Goal: Information Seeking & Learning: Learn about a topic

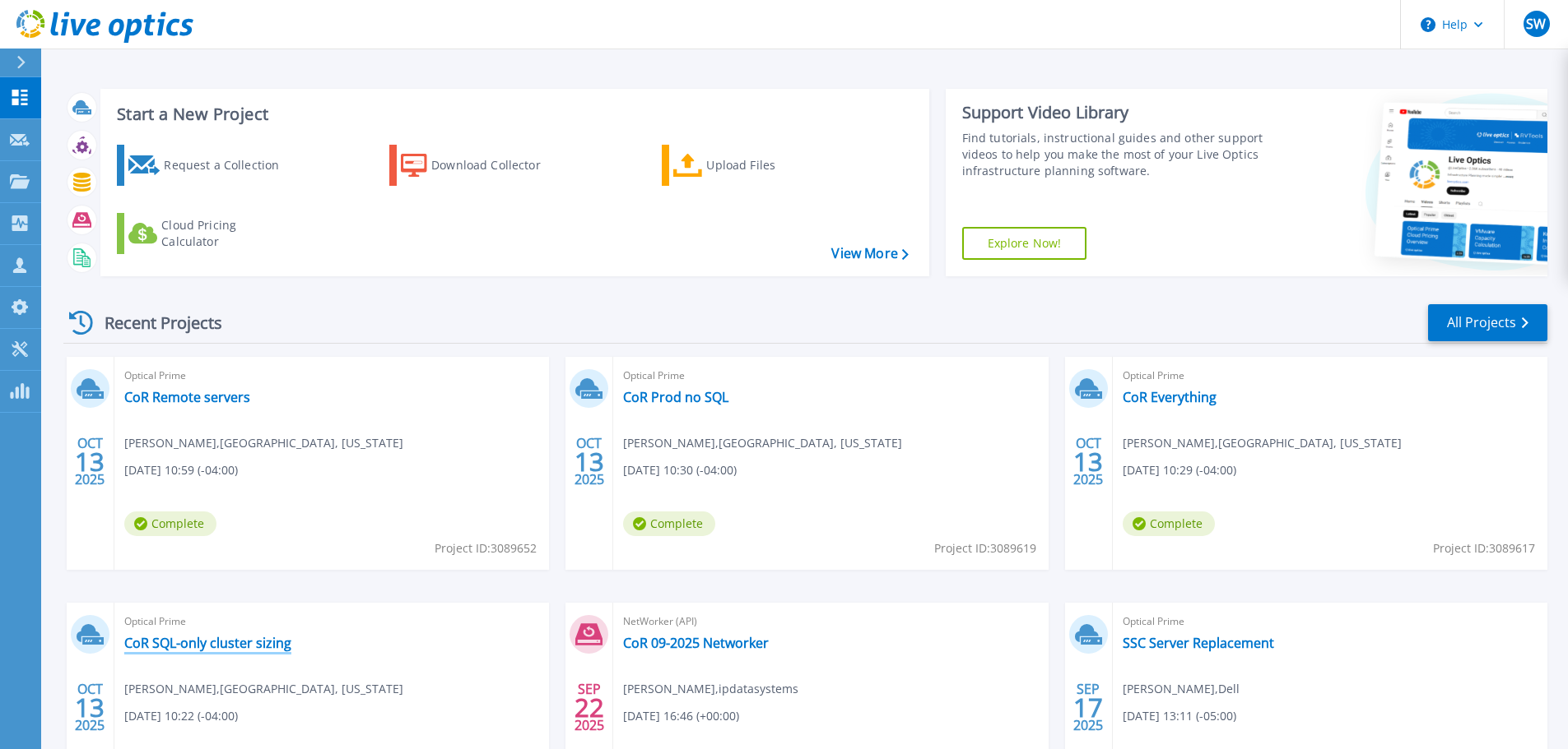
click at [205, 648] on link "CoR SQL-only cluster sizing" at bounding box center [207, 642] width 167 height 16
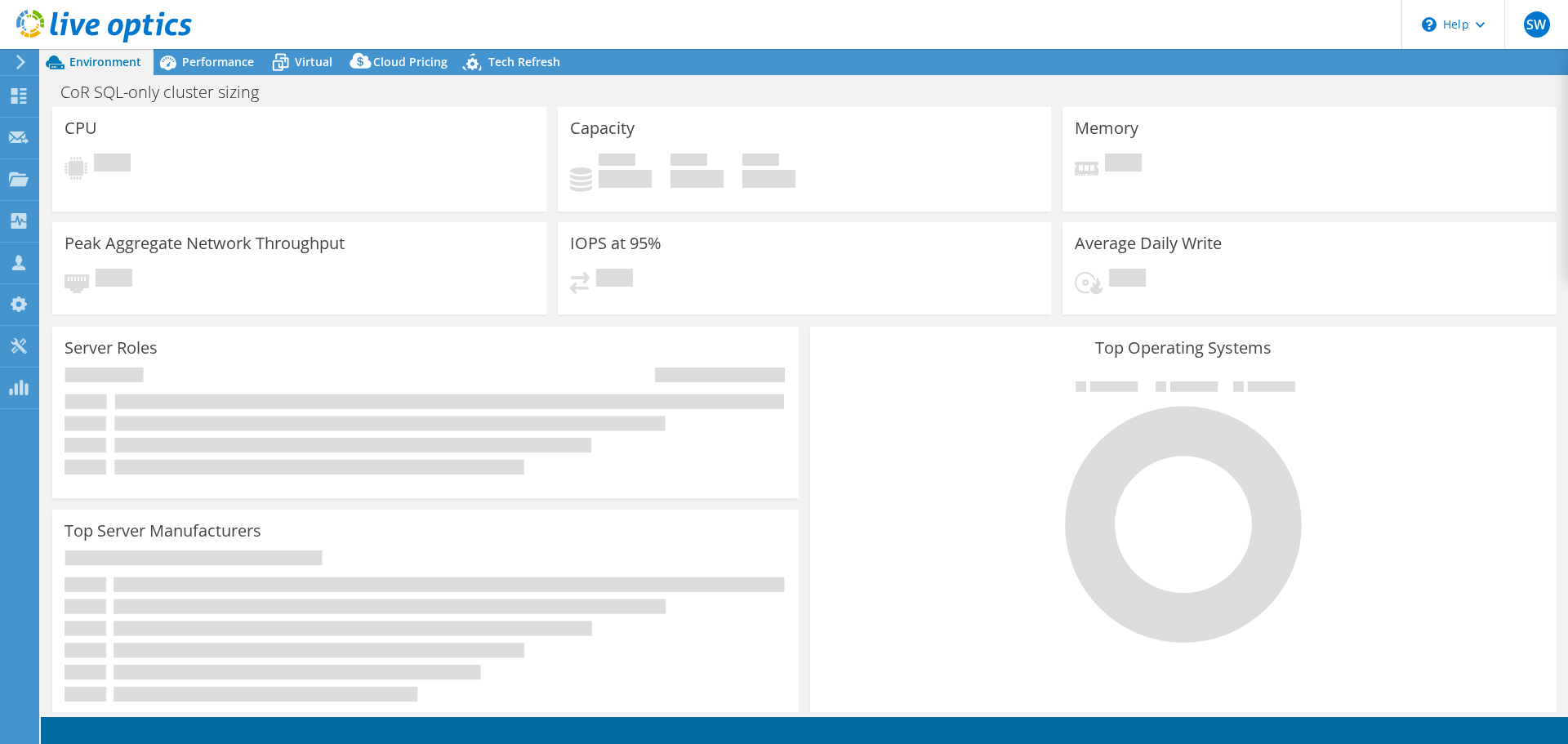
select select "USD"
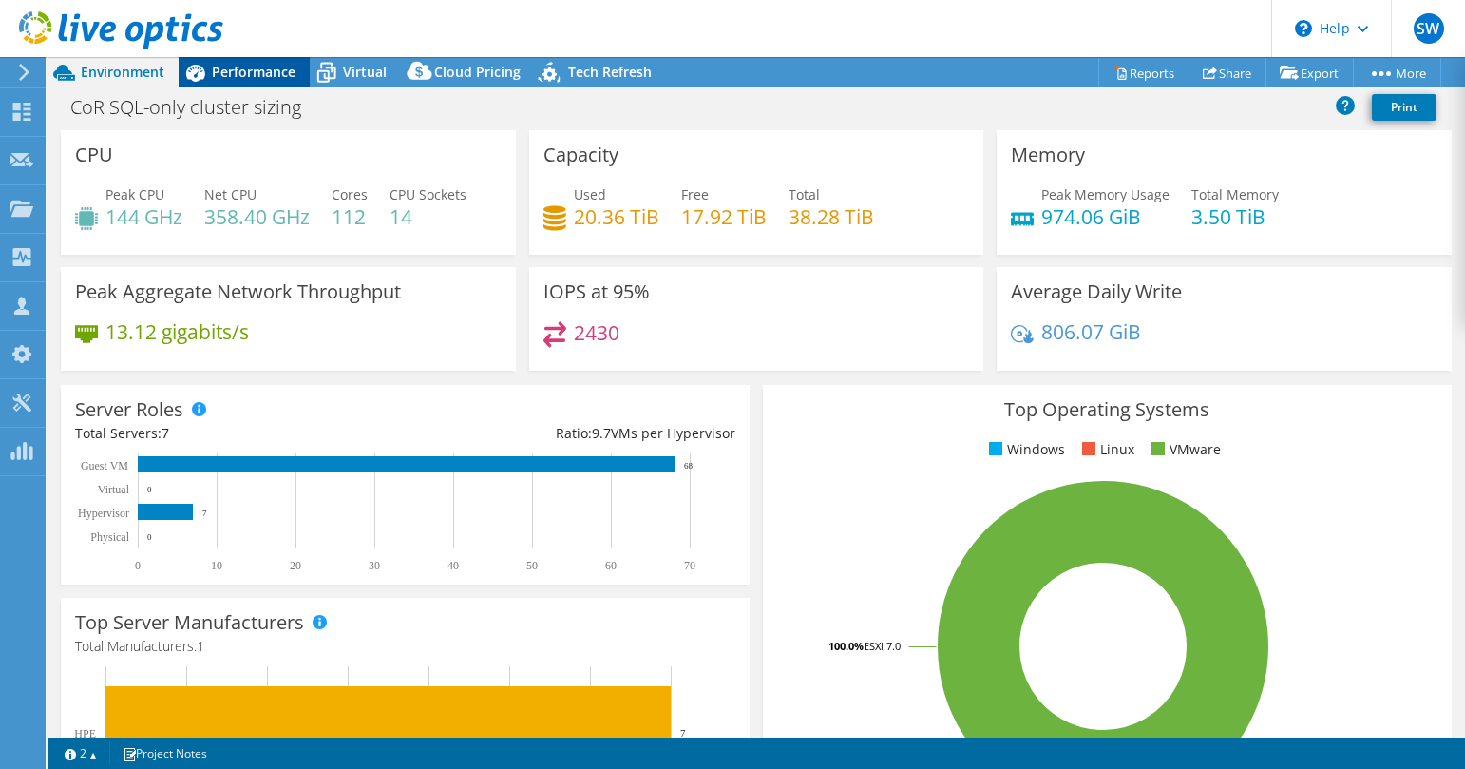
click at [265, 61] on div "Performance" at bounding box center [244, 72] width 131 height 30
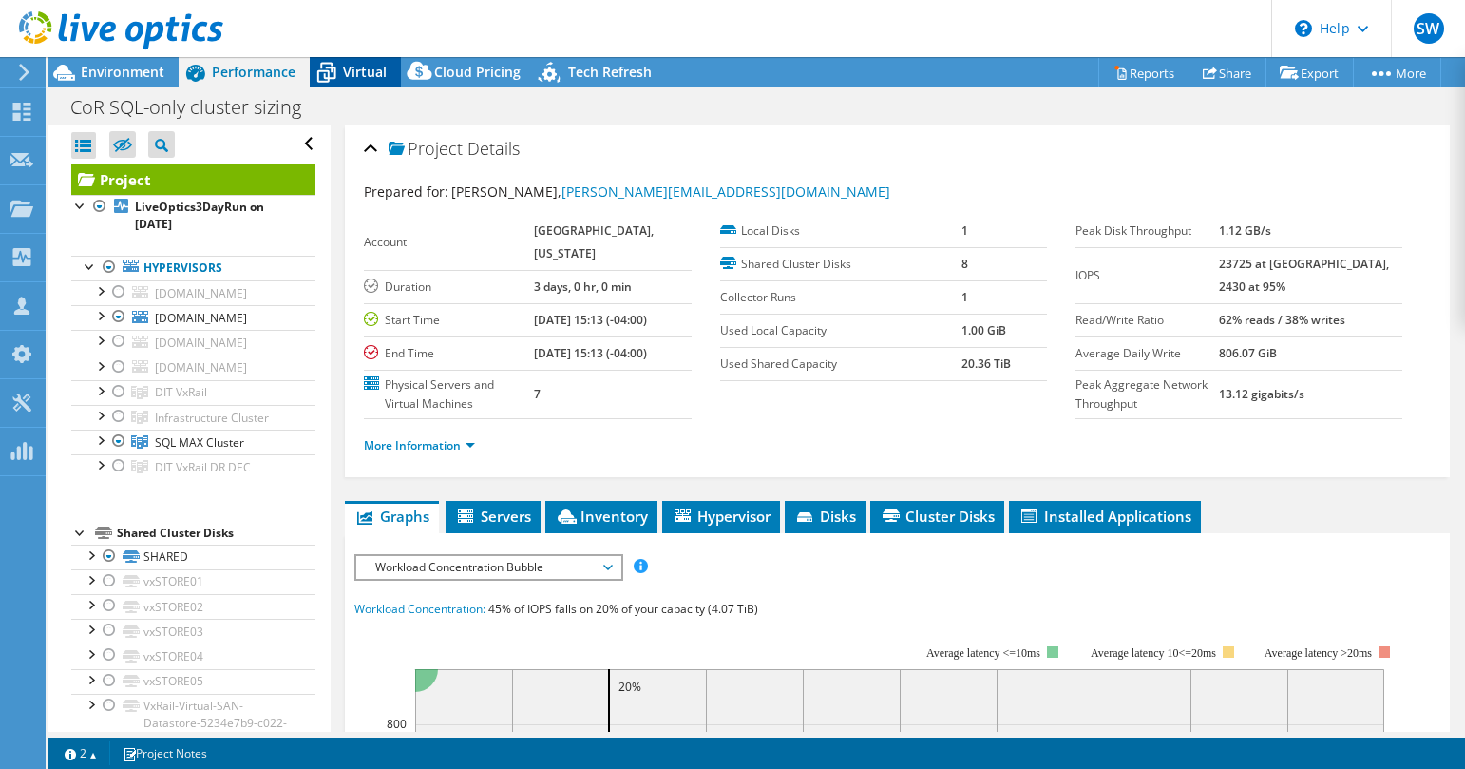
click at [367, 71] on span "Virtual" at bounding box center [365, 72] width 44 height 18
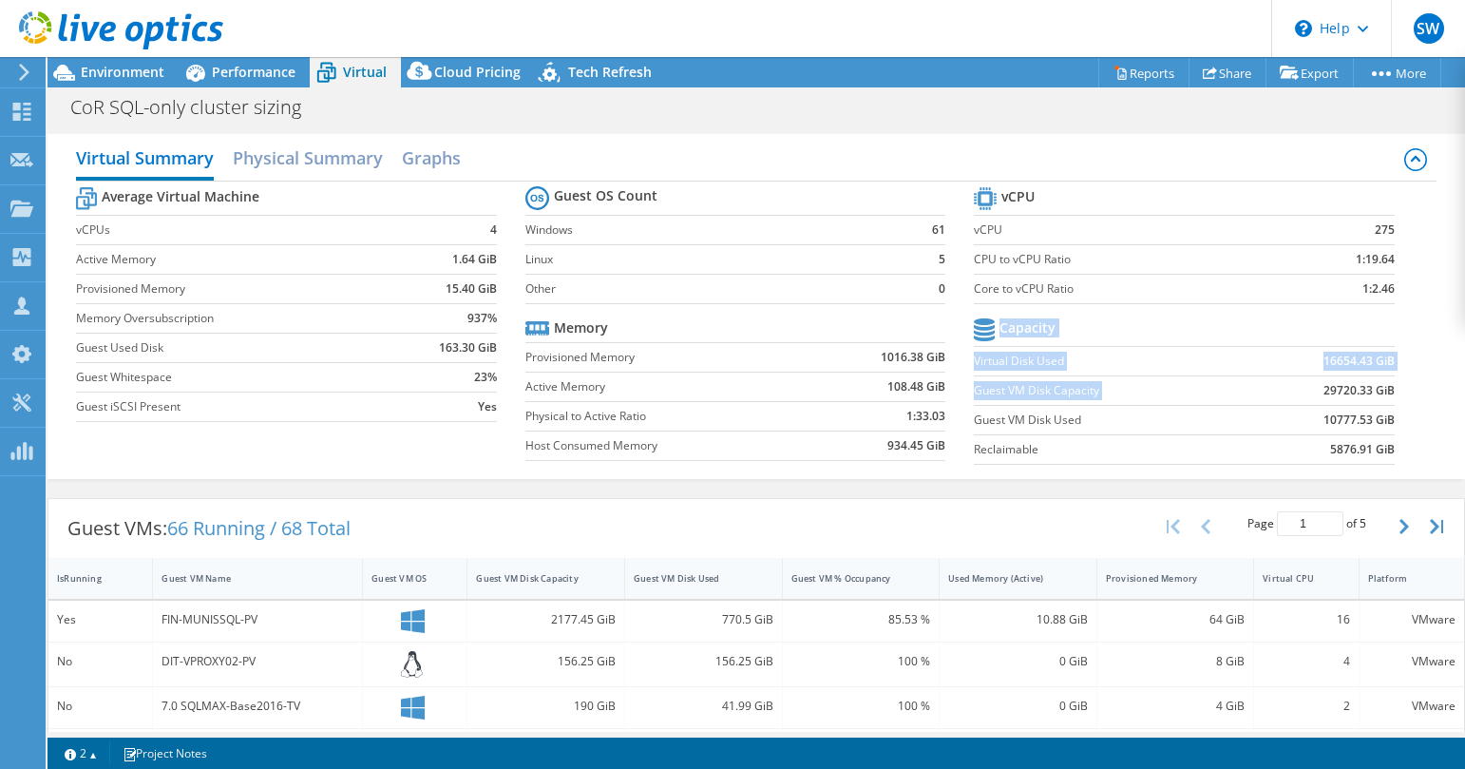
drag, startPoint x: 1305, startPoint y: 391, endPoint x: 1373, endPoint y: 385, distance: 67.8
click at [1382, 389] on section "vCPU vCPU 275 CPU to vCPU Ratio 1:19.64 Core to vCPU Ratio 1:2.46 Capacity Virt…" at bounding box center [1198, 328] width 449 height 292
drag, startPoint x: 1394, startPoint y: 375, endPoint x: 1373, endPoint y: 390, distance: 25.8
click at [1394, 376] on section "vCPU vCPU 275 CPU to vCPU Ratio 1:19.64 Core to vCPU Ratio 1:2.46 Capacity Virt…" at bounding box center [1198, 328] width 449 height 292
click at [1356, 390] on b "29720.33 GiB" at bounding box center [1358, 390] width 71 height 19
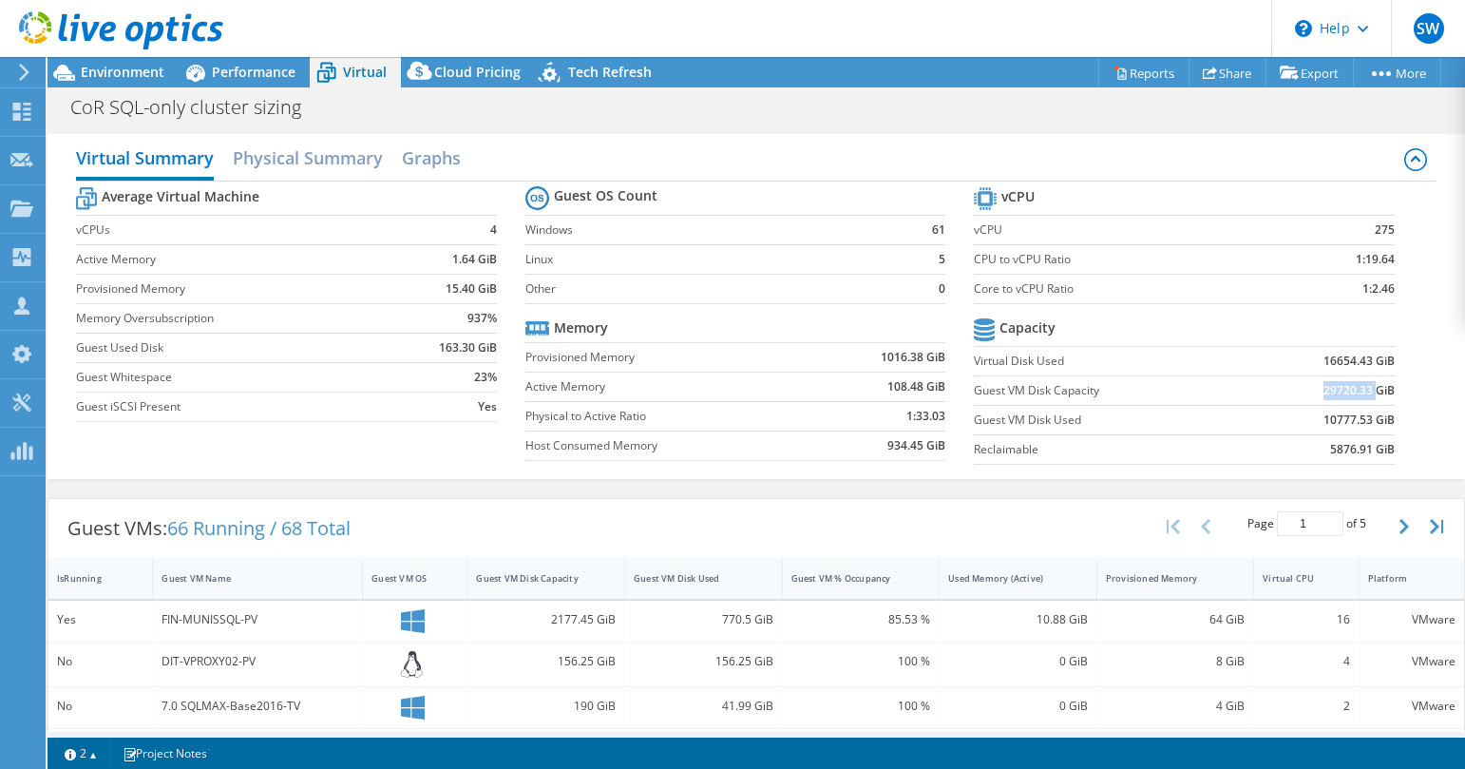
drag, startPoint x: 1322, startPoint y: 389, endPoint x: 1360, endPoint y: 388, distance: 38.0
click at [1360, 388] on b "29720.33 GiB" at bounding box center [1358, 390] width 71 height 19
click at [29, 106] on icon at bounding box center [21, 112] width 23 height 18
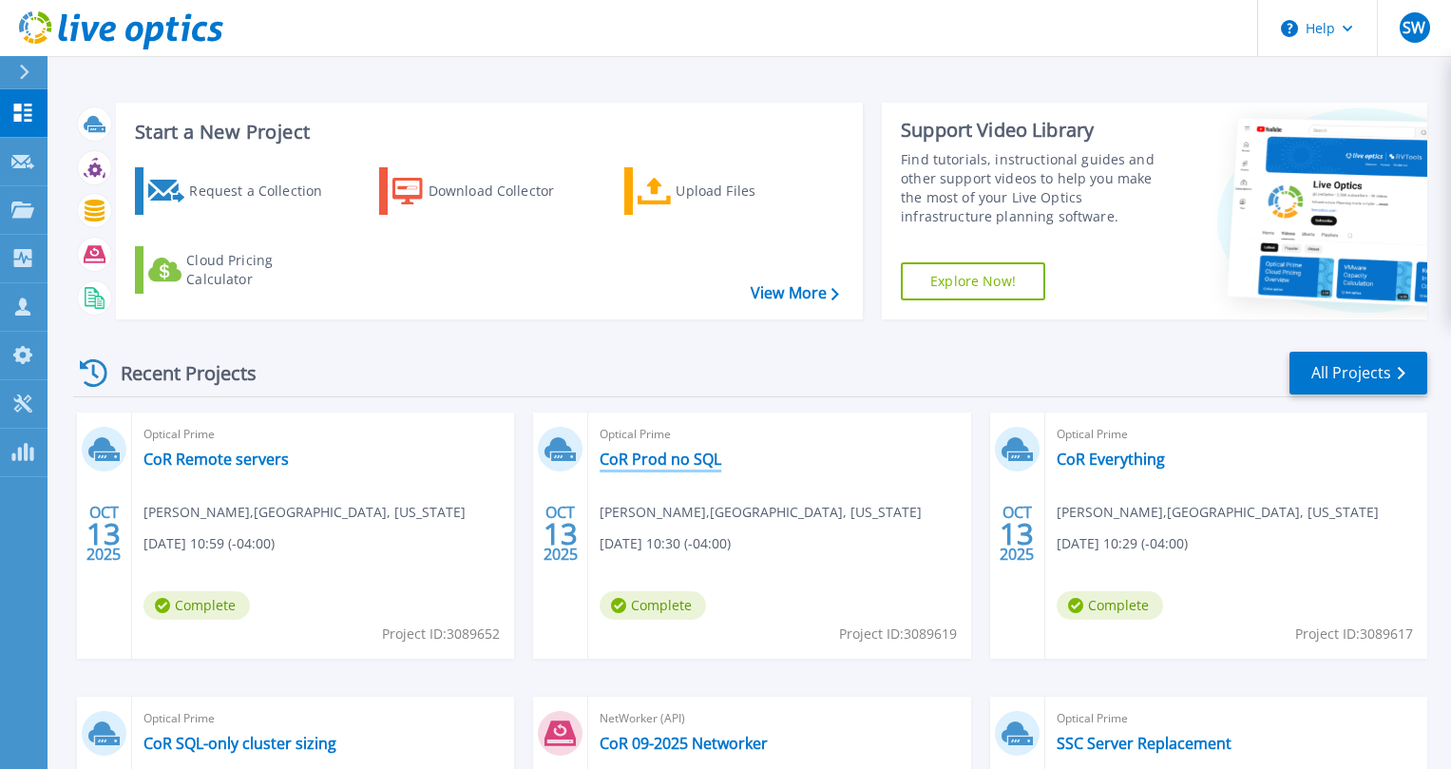
click at [644, 465] on link "CoR Prod no SQL" at bounding box center [660, 458] width 122 height 19
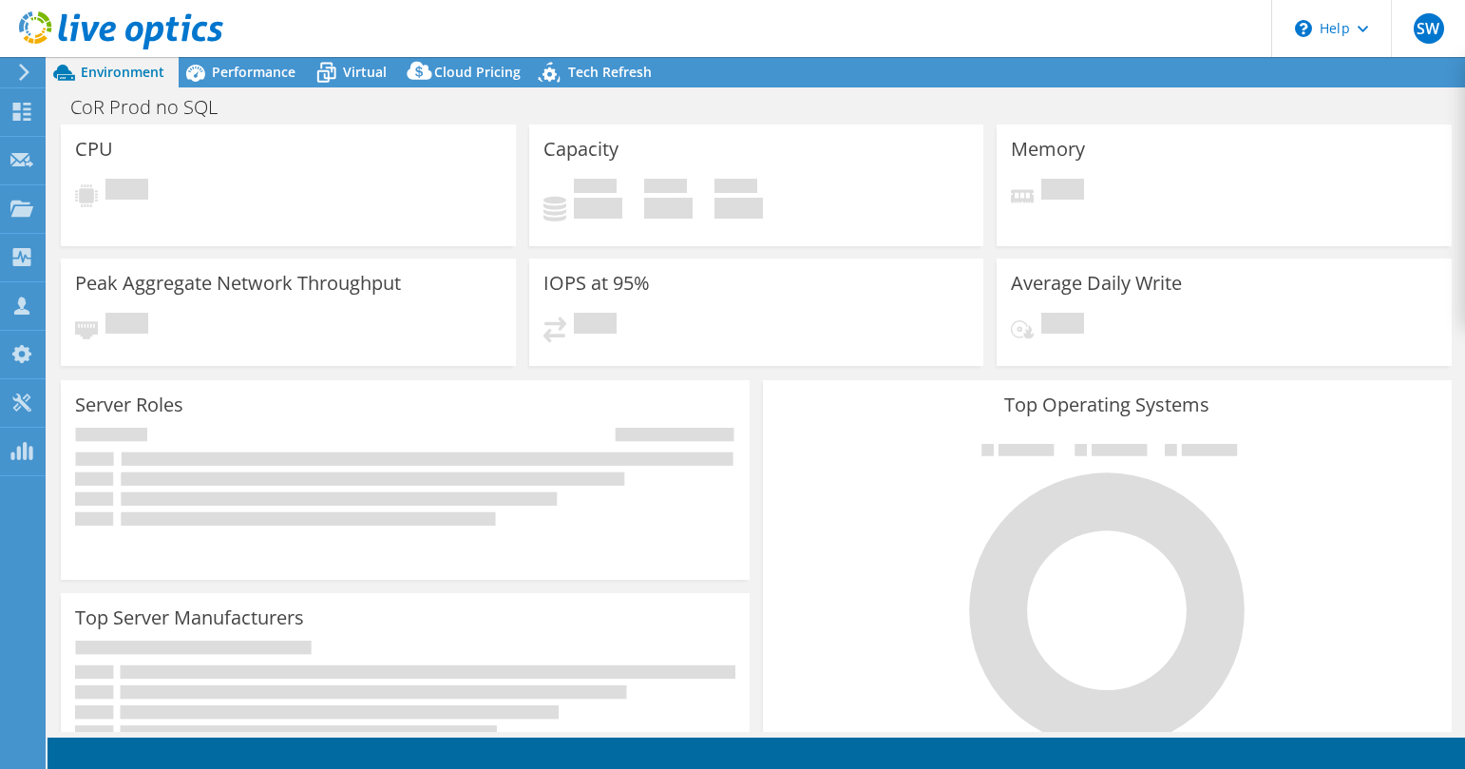
select select "USD"
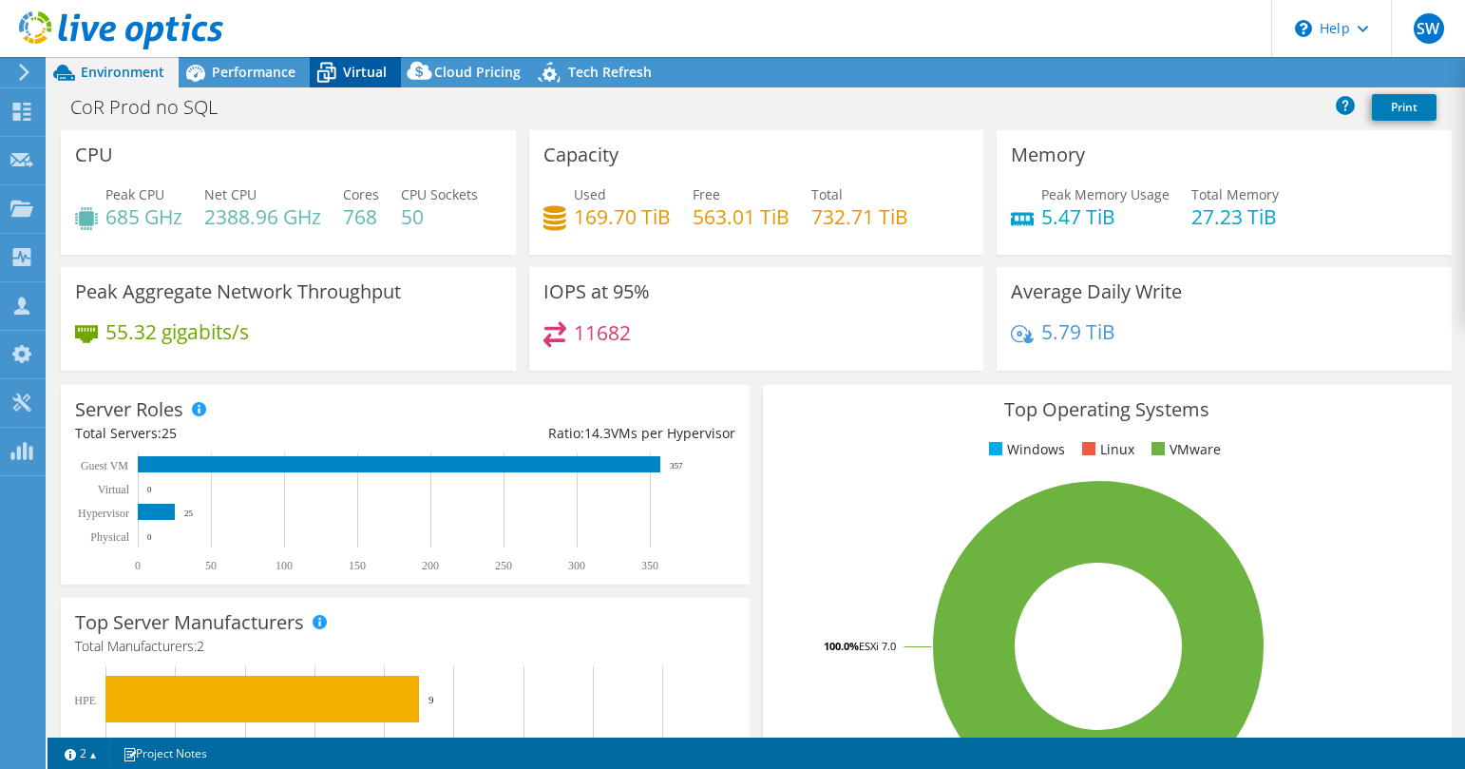
click at [348, 73] on span "Virtual" at bounding box center [365, 72] width 44 height 18
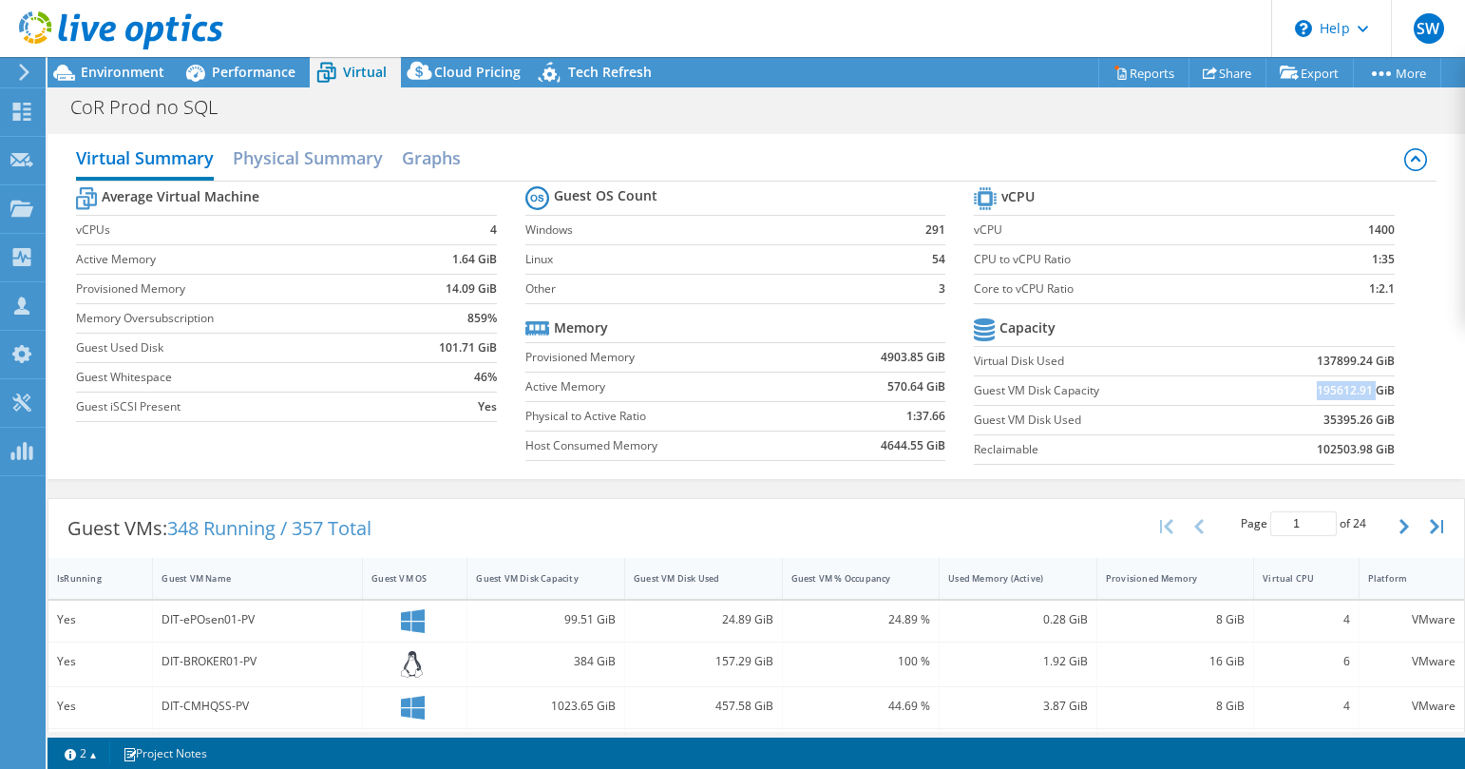
drag, startPoint x: 1301, startPoint y: 395, endPoint x: 1361, endPoint y: 393, distance: 60.8
click at [1361, 393] on td "195612.91 GiB" at bounding box center [1318, 389] width 154 height 29
drag, startPoint x: 1307, startPoint y: 422, endPoint x: 1354, endPoint y: 418, distance: 46.7
click at [1354, 418] on td "35395.26 GiB" at bounding box center [1318, 419] width 154 height 29
click at [1335, 431] on td "35395.26 GiB" at bounding box center [1318, 419] width 154 height 29
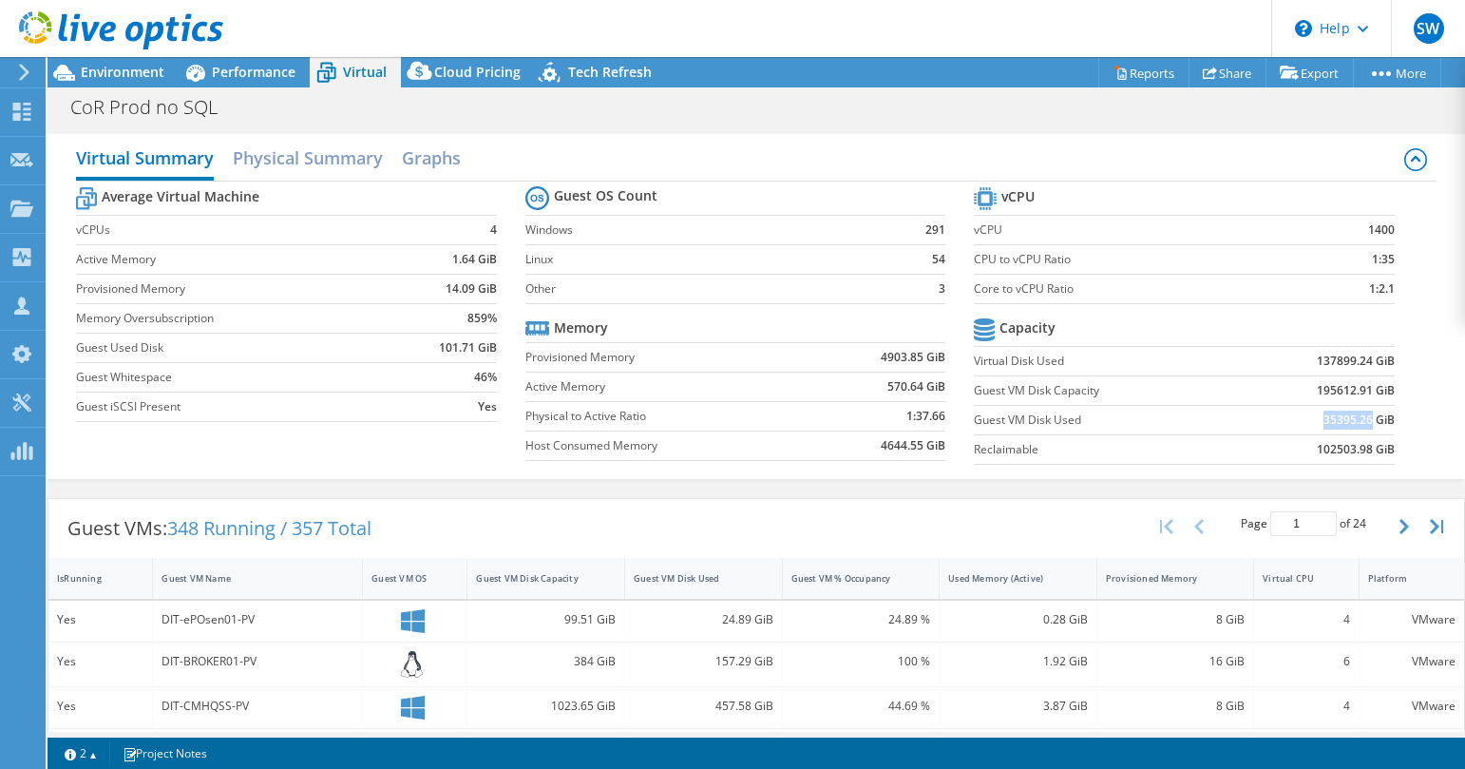
drag, startPoint x: 1310, startPoint y: 420, endPoint x: 1358, endPoint y: 421, distance: 48.5
click at [1358, 420] on b "35395.26 GiB" at bounding box center [1358, 419] width 71 height 19
drag, startPoint x: 1300, startPoint y: 453, endPoint x: 1358, endPoint y: 456, distance: 58.0
click at [1358, 456] on td "102503.98 GiB" at bounding box center [1318, 448] width 154 height 29
click at [1327, 451] on b "102503.98 GiB" at bounding box center [1356, 449] width 78 height 19
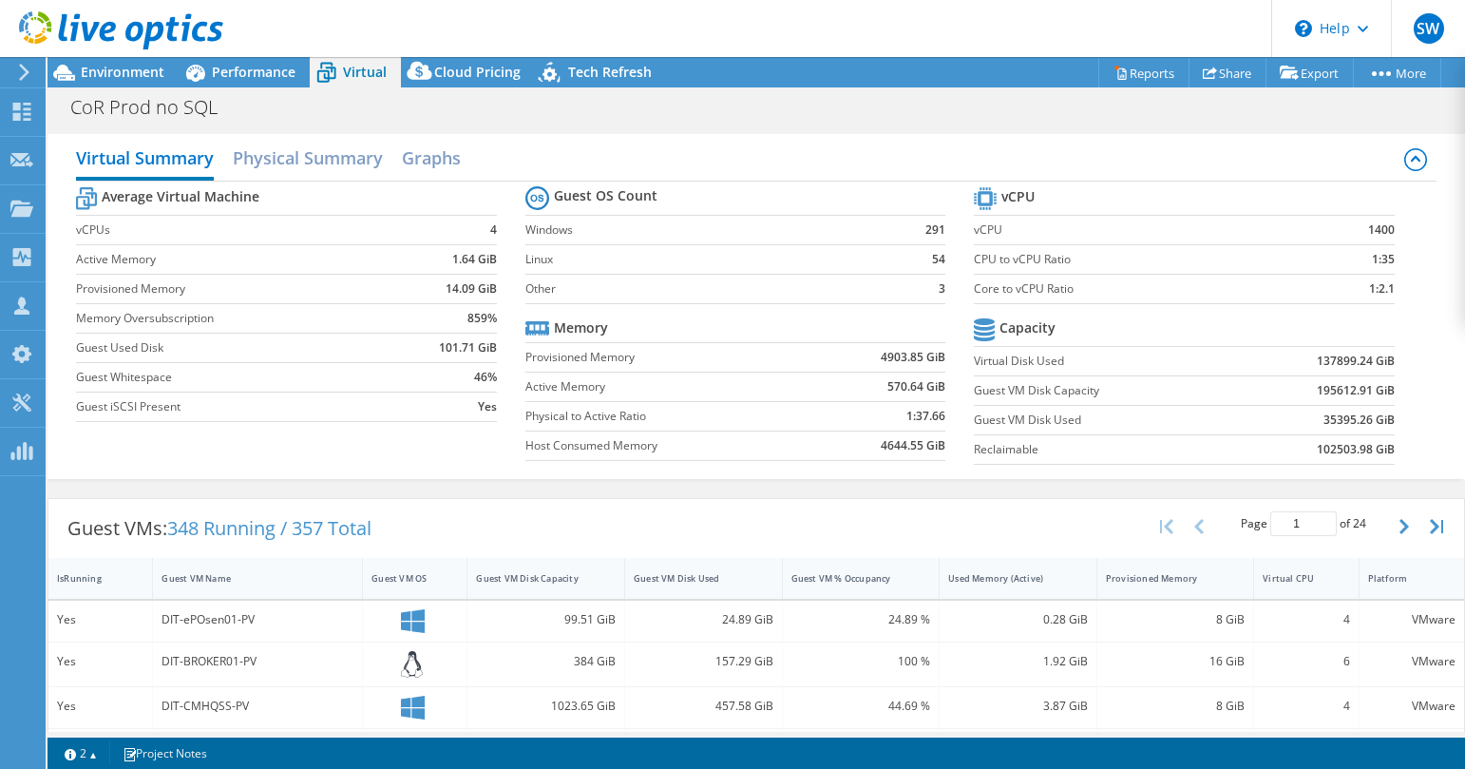
click at [1317, 358] on b "137899.24 GiB" at bounding box center [1356, 360] width 78 height 19
drag, startPoint x: 1318, startPoint y: 423, endPoint x: 1353, endPoint y: 425, distance: 35.2
click at [1355, 423] on b "35395.26 GiB" at bounding box center [1358, 419] width 71 height 19
drag, startPoint x: 1306, startPoint y: 392, endPoint x: 1359, endPoint y: 393, distance: 53.2
click at [1359, 393] on b "195612.91 GiB" at bounding box center [1356, 390] width 78 height 19
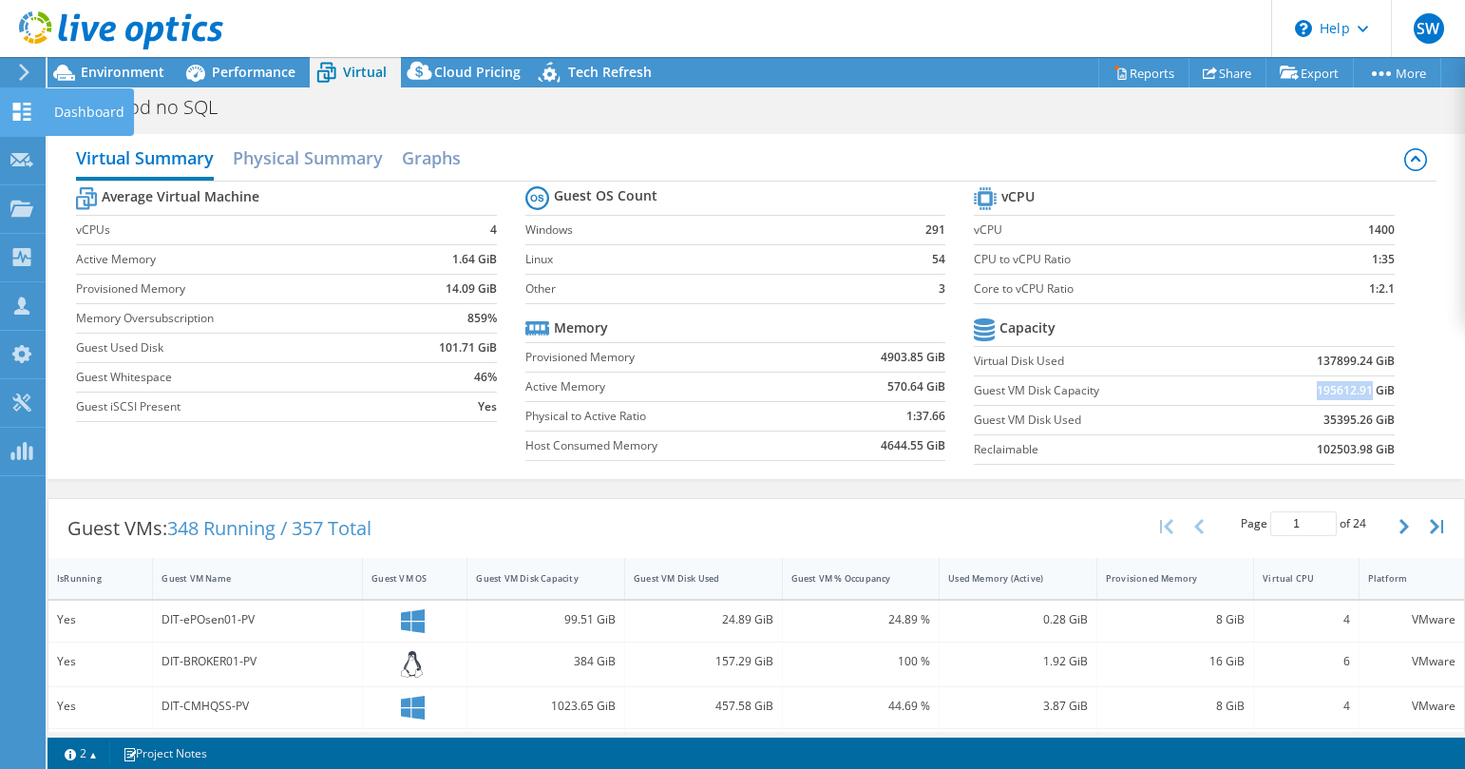
click at [20, 109] on use at bounding box center [22, 112] width 18 height 18
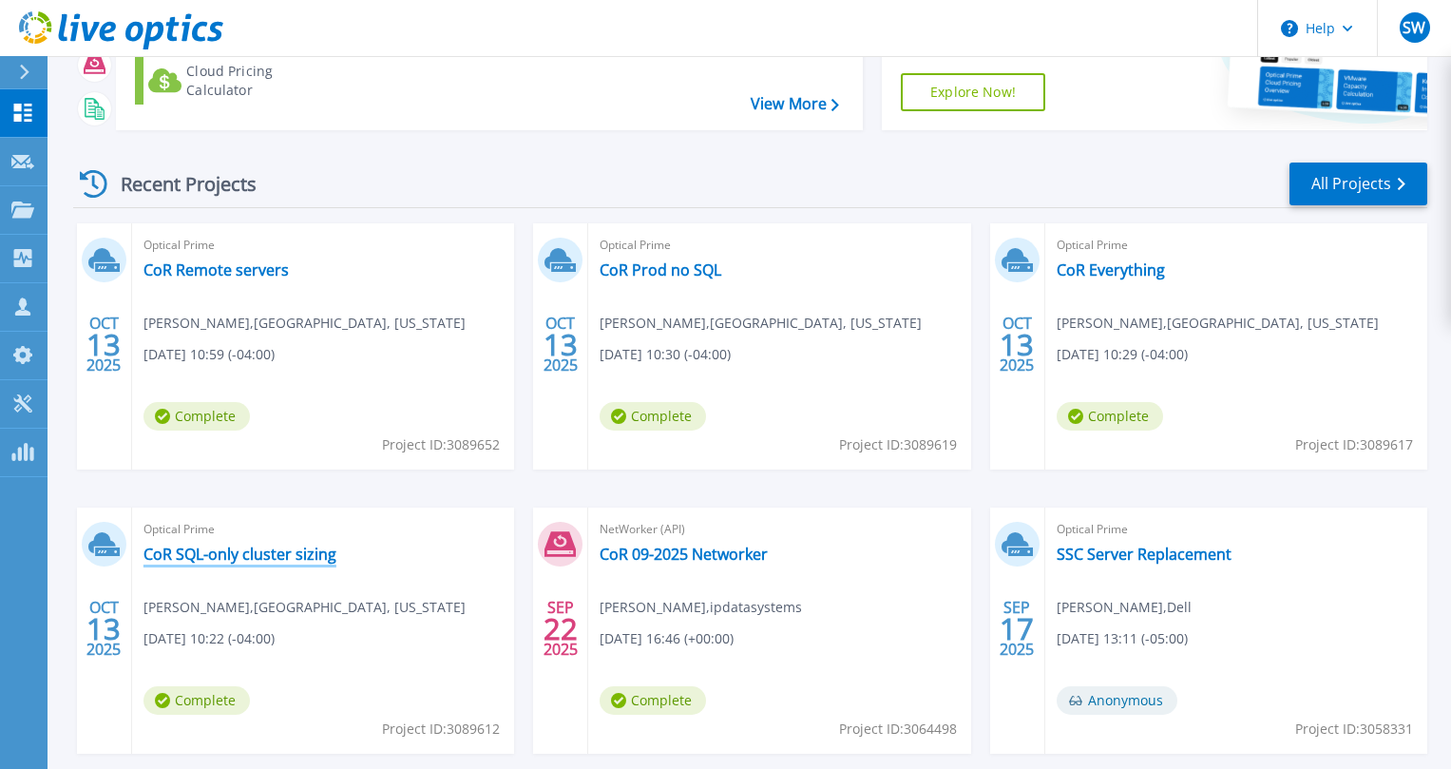
scroll to position [190, 0]
click at [203, 553] on link "CoR SQL-only cluster sizing" at bounding box center [239, 552] width 193 height 19
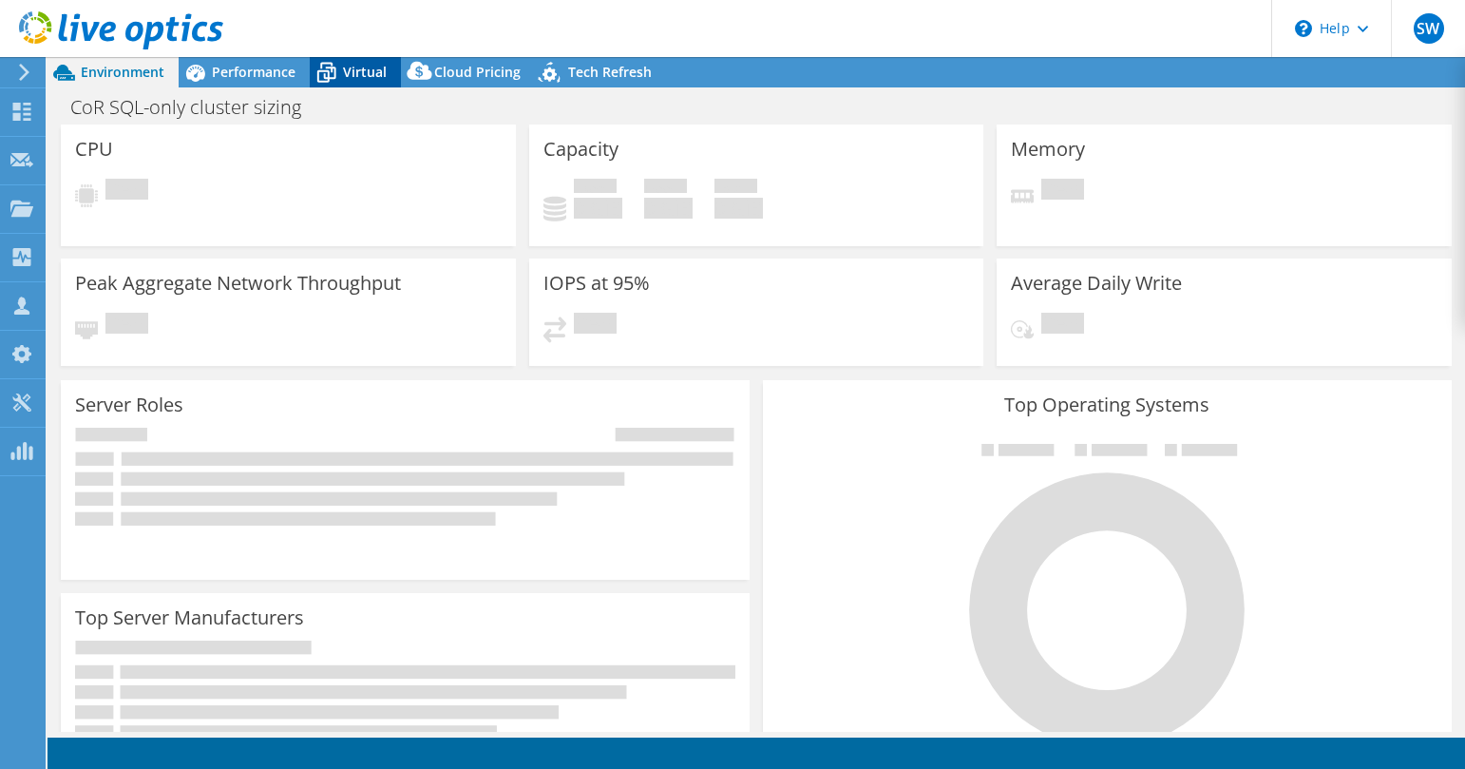
select select "USD"
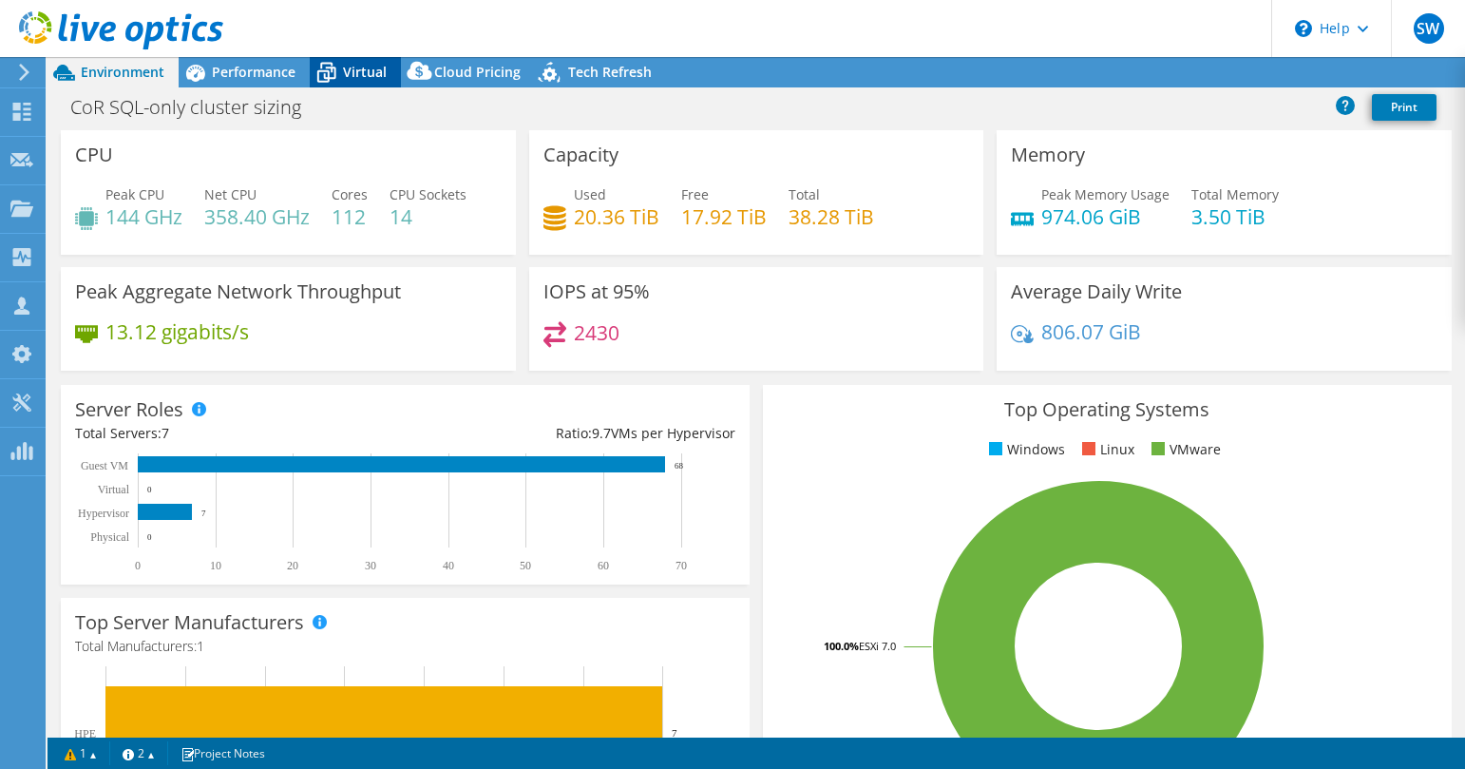
click at [361, 76] on span "Virtual" at bounding box center [365, 72] width 44 height 18
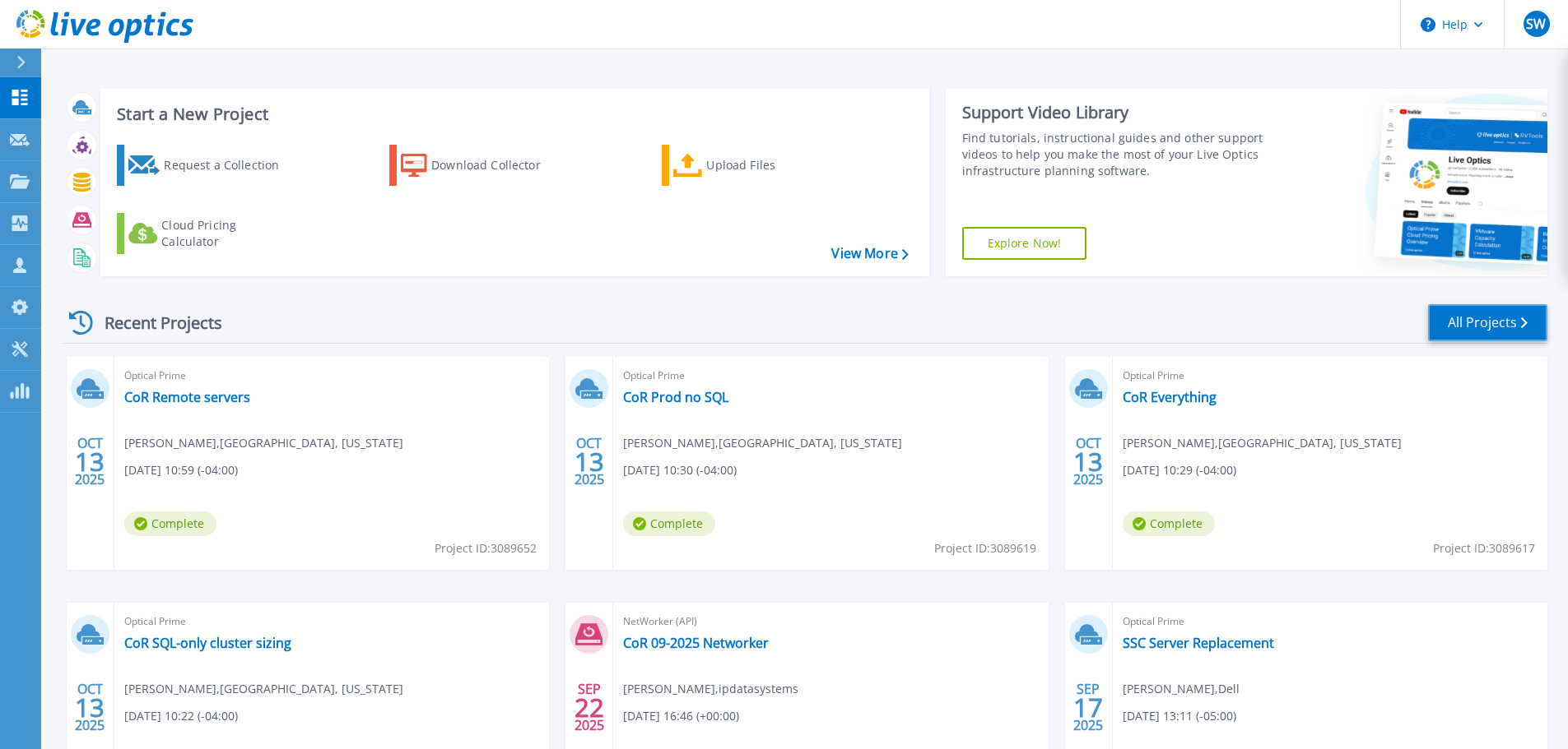
click at [1488, 329] on link "All Projects" at bounding box center [1487, 322] width 120 height 37
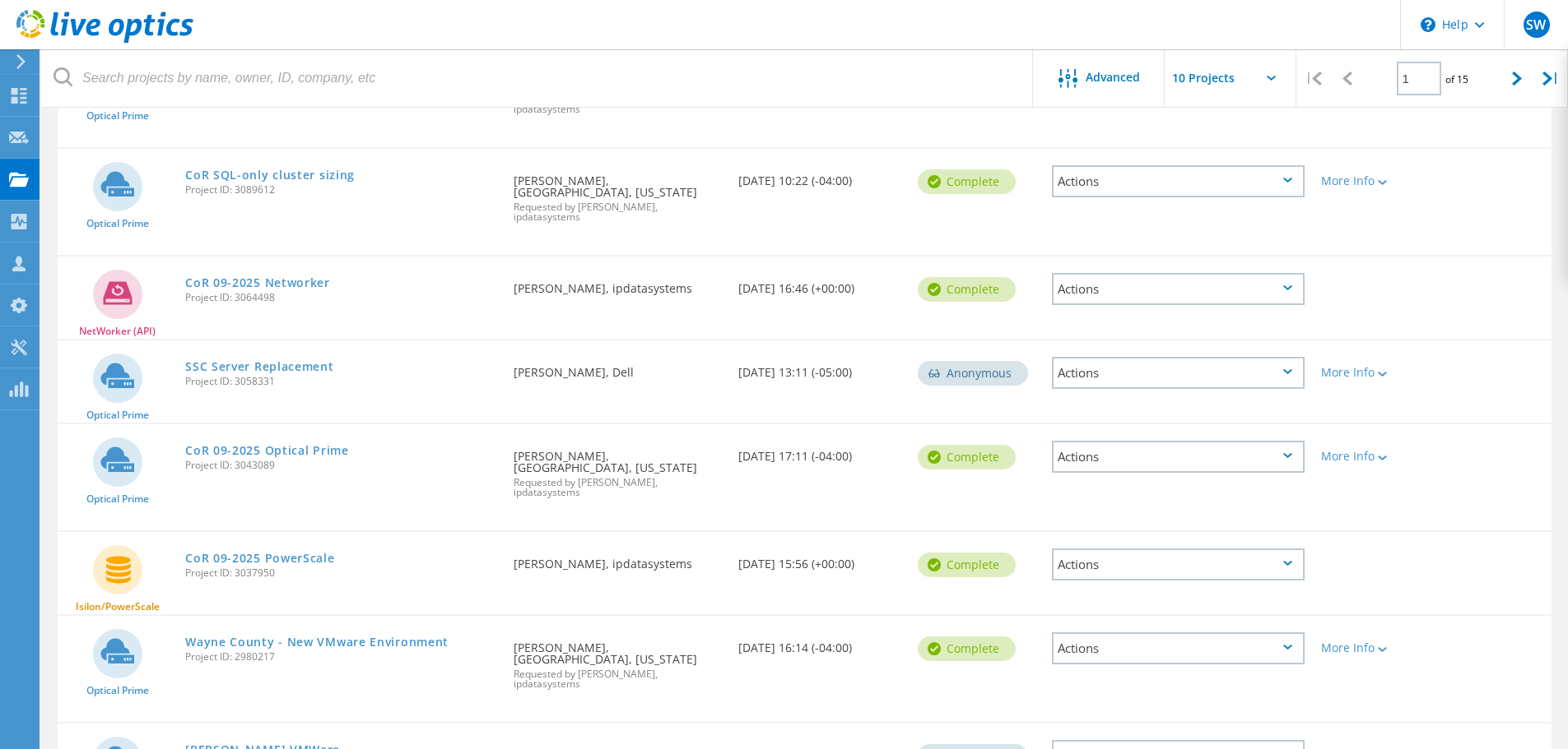
scroll to position [484, 0]
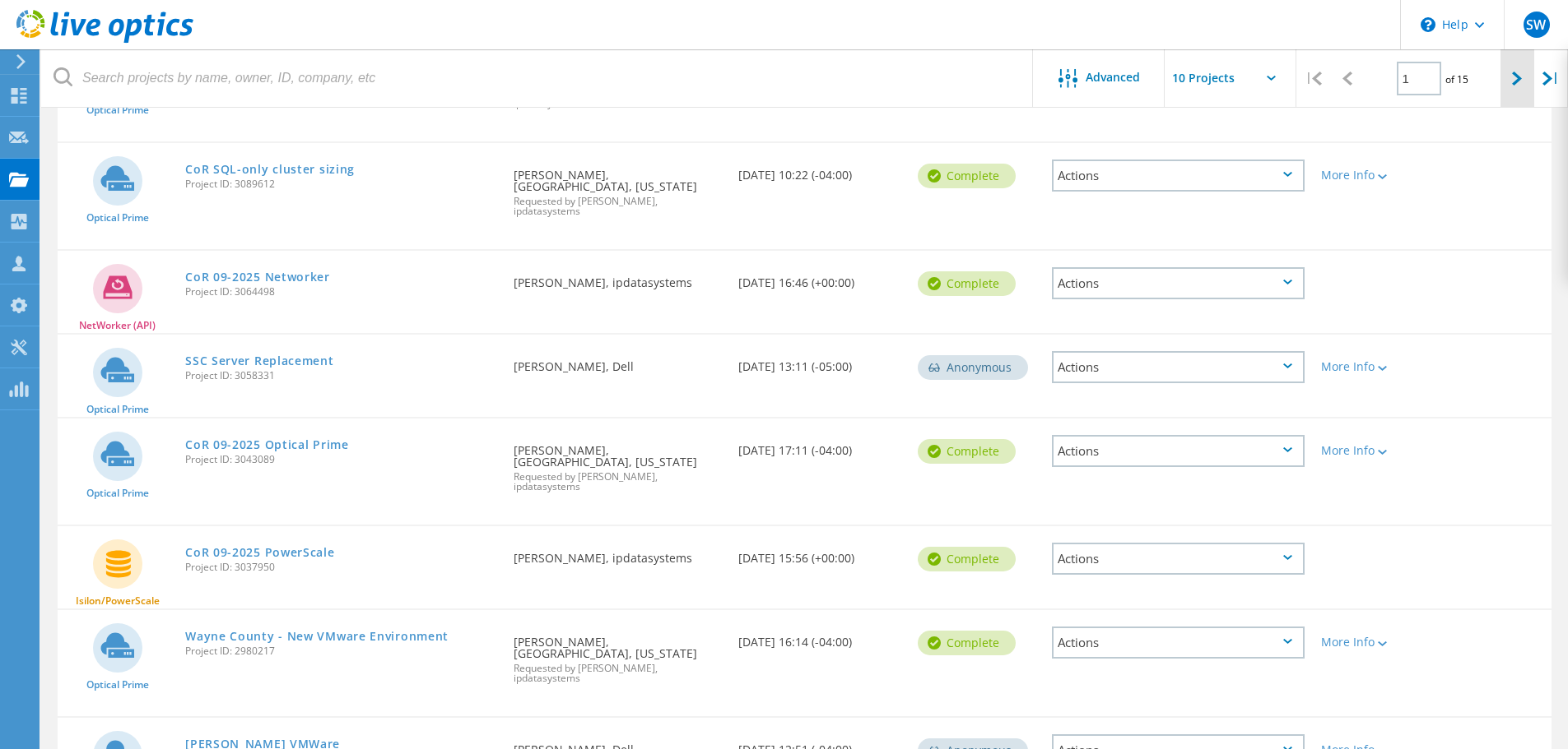
click at [1522, 82] on div at bounding box center [1517, 78] width 34 height 58
type input "2"
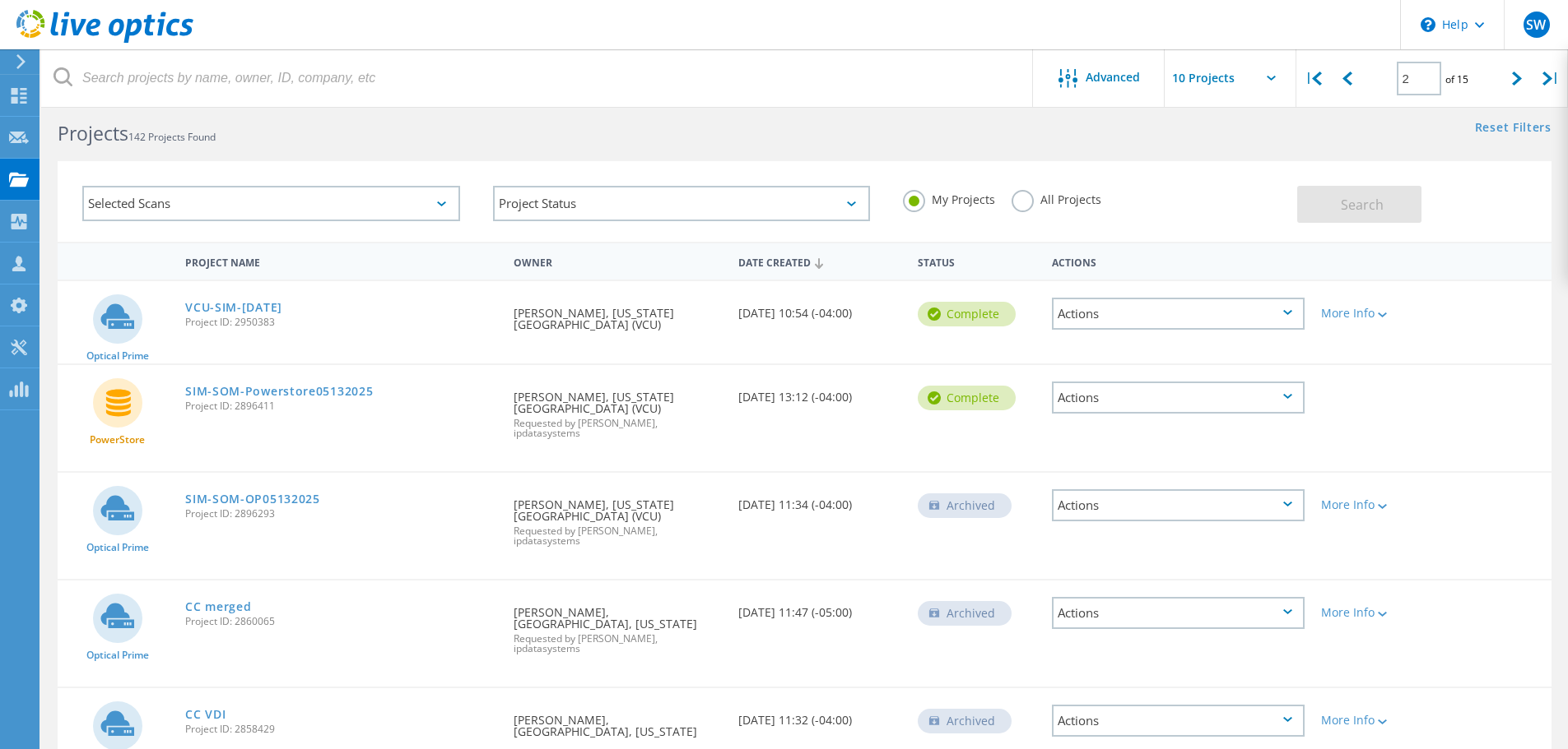
scroll to position [22, 0]
click at [241, 306] on link "VCU-SIM-[DATE]" at bounding box center [234, 308] width 97 height 11
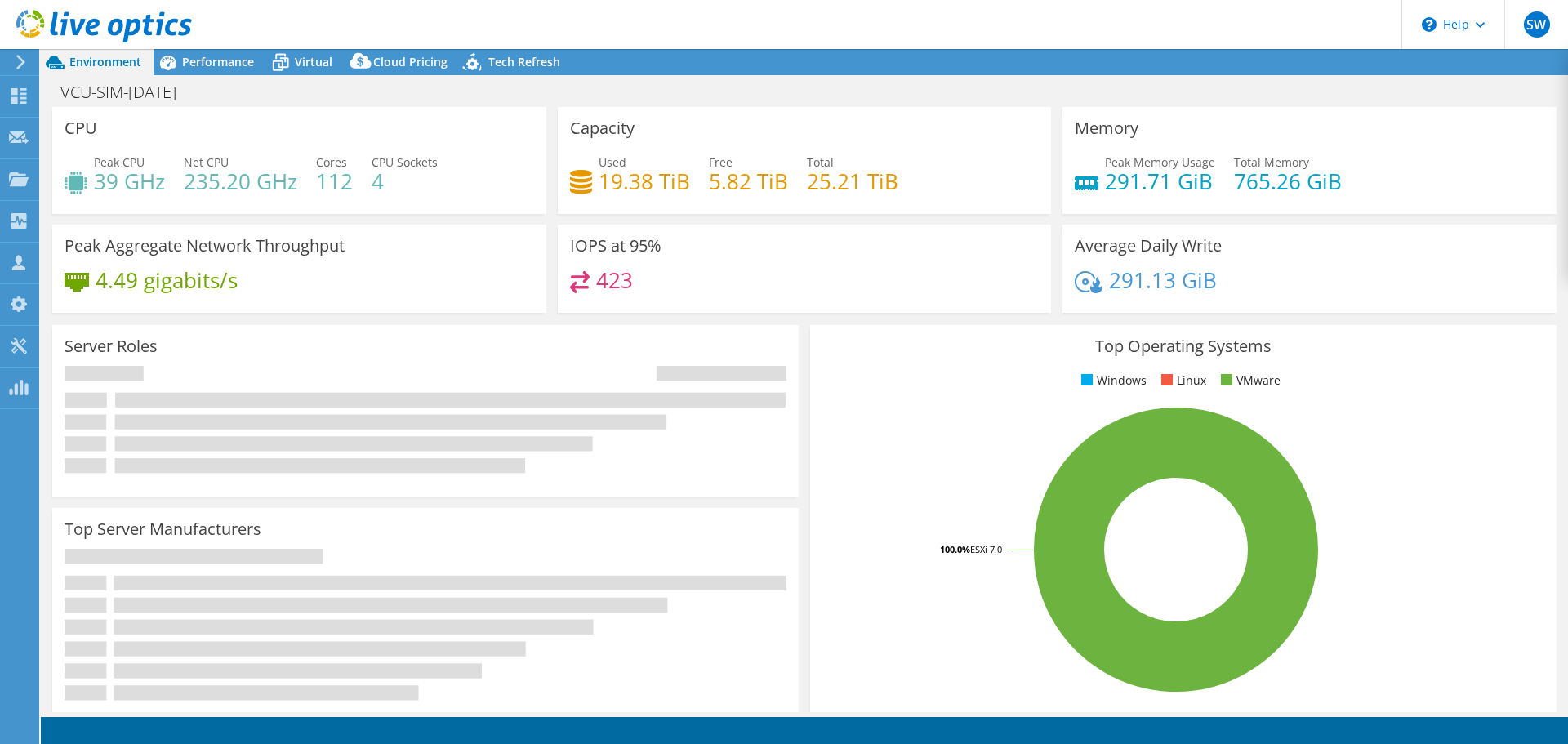
select select "USD"
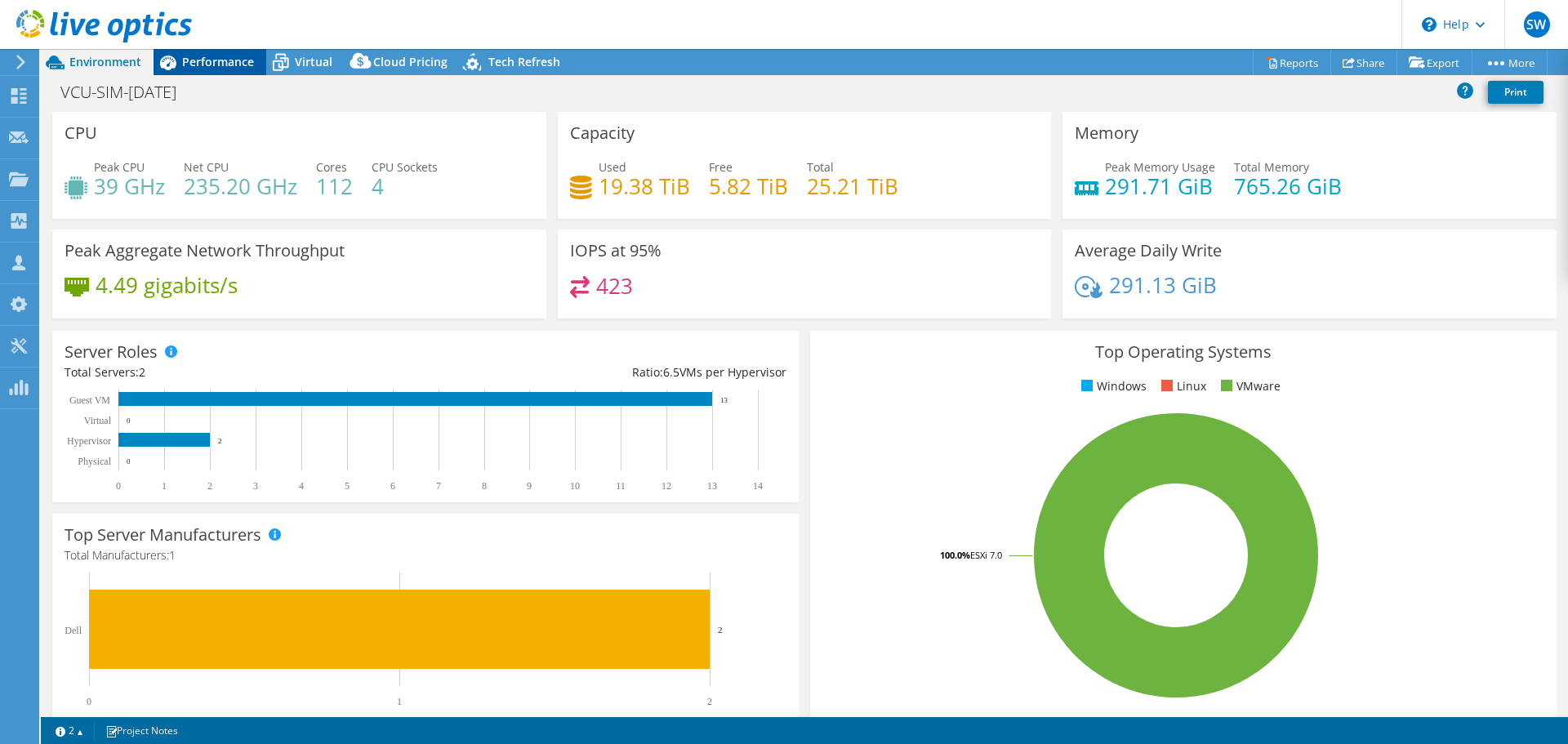
click at [211, 54] on span "Performance" at bounding box center [218, 62] width 72 height 15
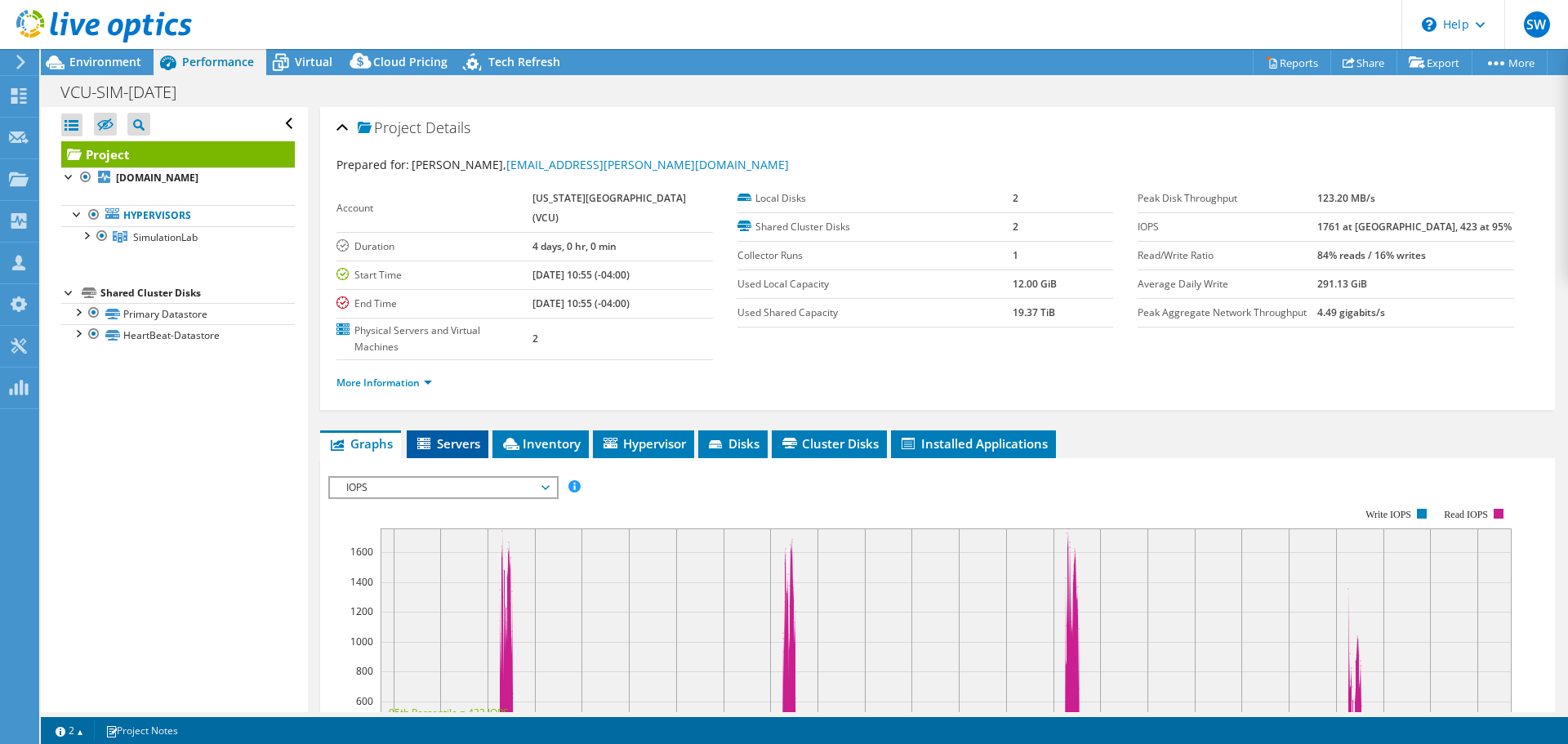
click at [469, 450] on span "Servers" at bounding box center [448, 443] width 65 height 16
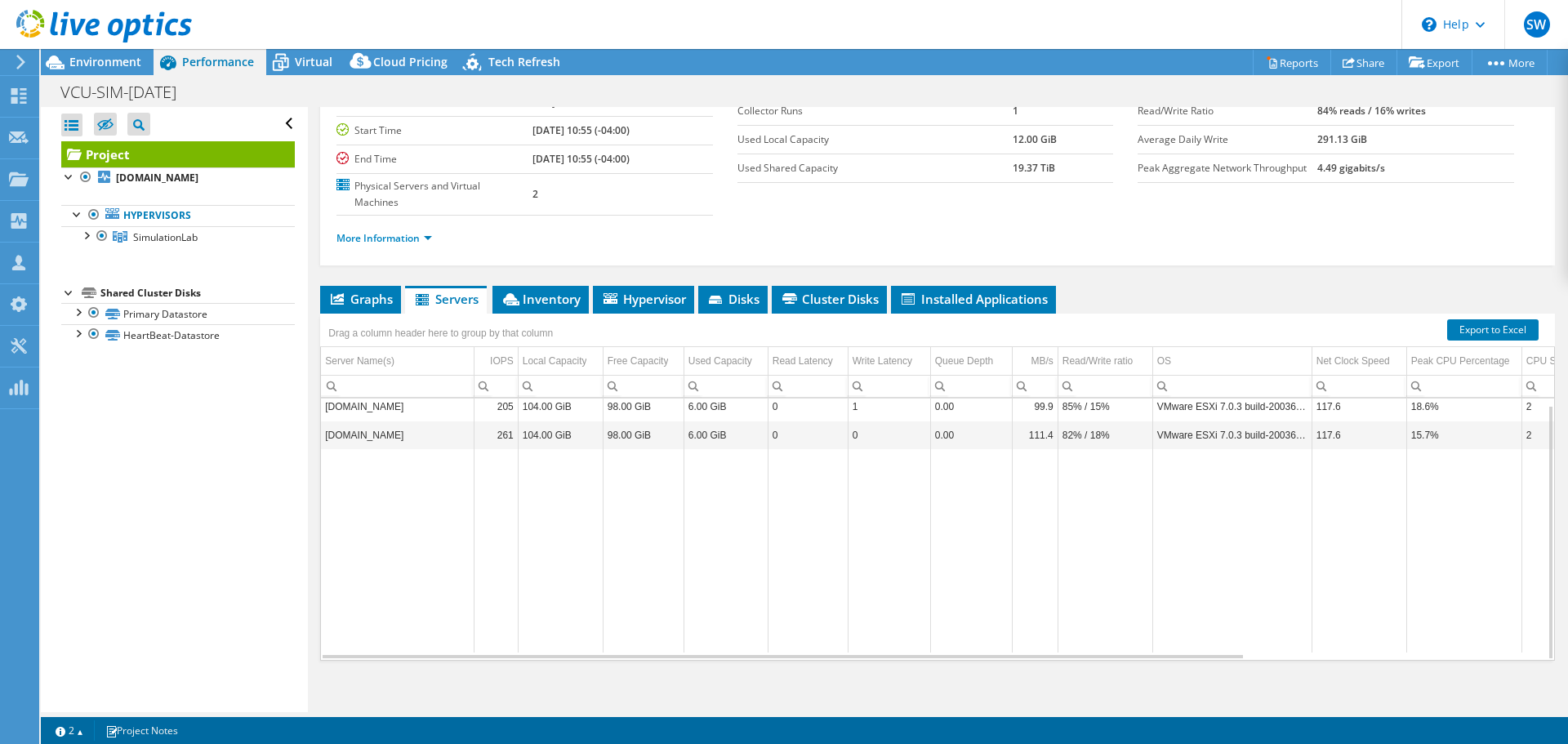
scroll to position [155, 0]
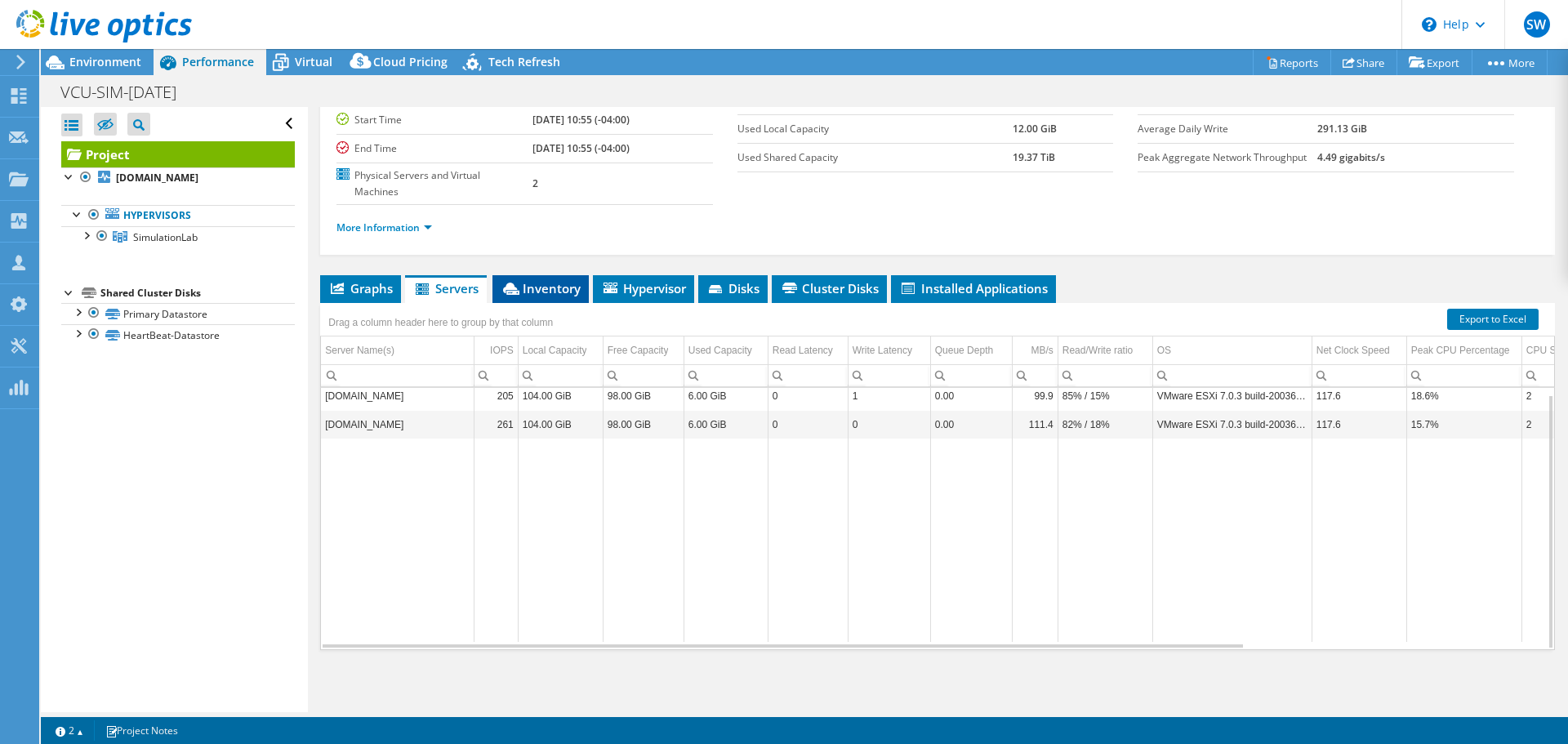
click at [587, 281] on li "Inventory" at bounding box center [541, 289] width 96 height 28
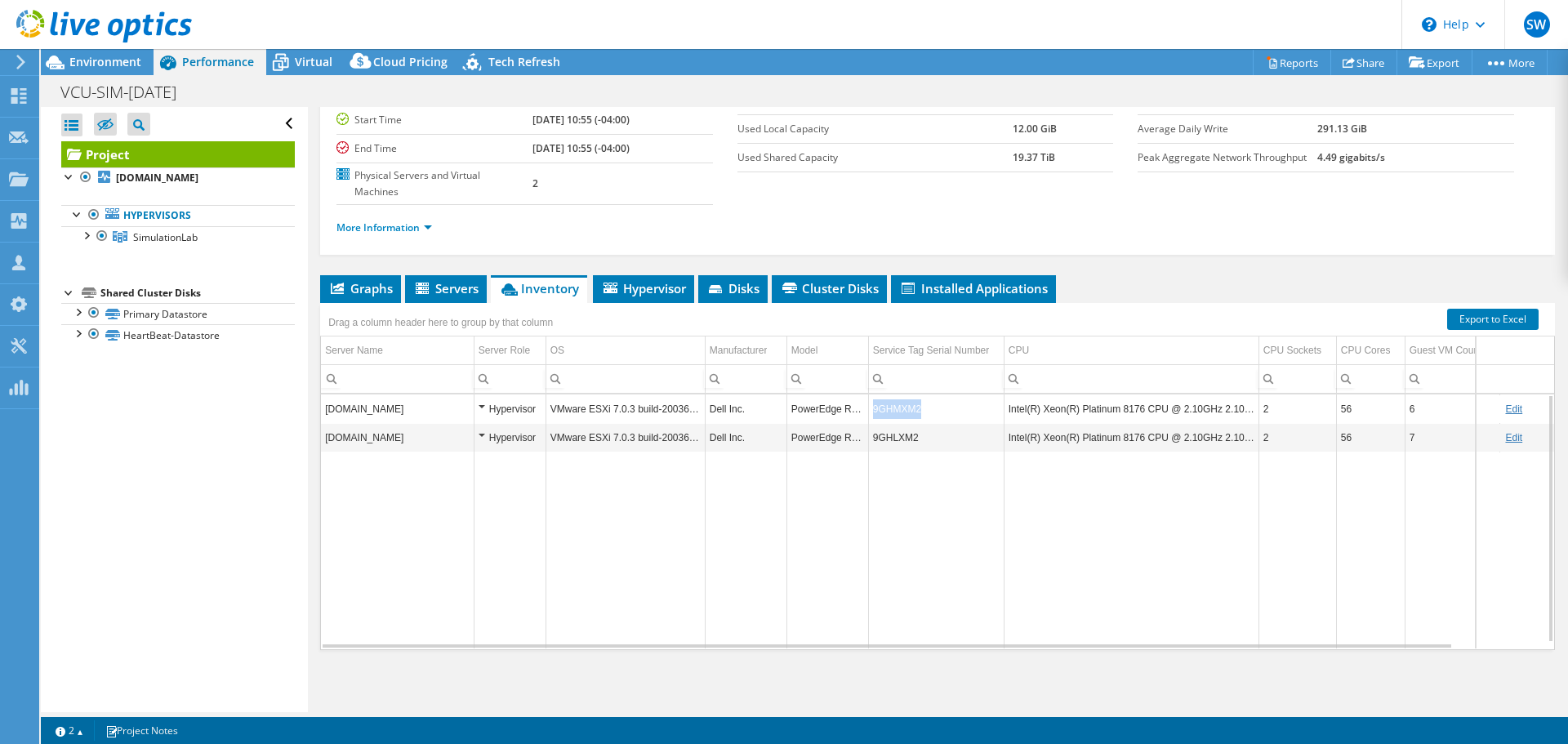
copy td "9GHMXM2"
drag, startPoint x: 940, startPoint y: 417, endPoint x: 874, endPoint y: 415, distance: 66.0
click at [874, 415] on td "9GHMXM2" at bounding box center [936, 409] width 136 height 28
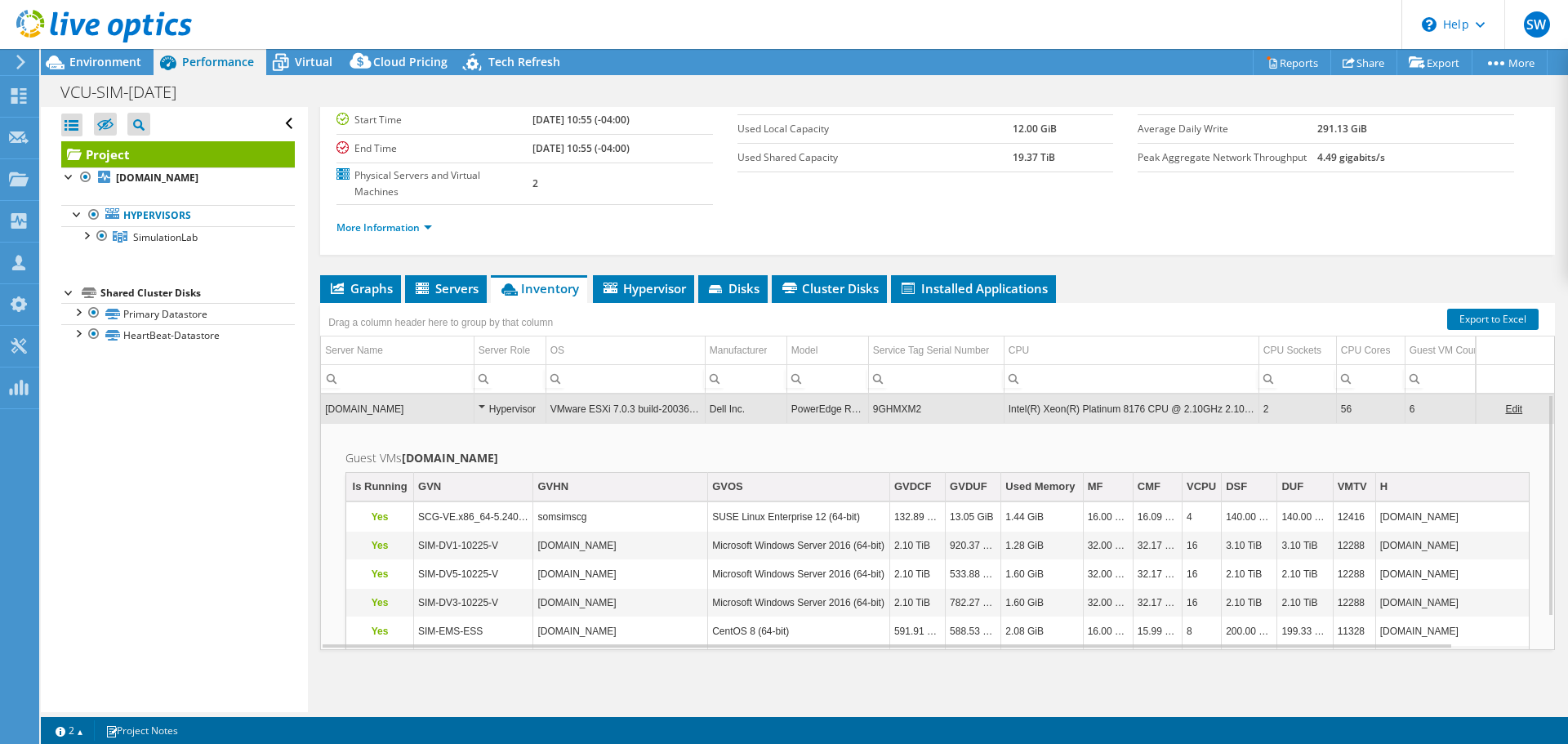
drag, startPoint x: 475, startPoint y: 294, endPoint x: 504, endPoint y: 295, distance: 29.0
click at [475, 294] on span "Servers" at bounding box center [446, 288] width 65 height 16
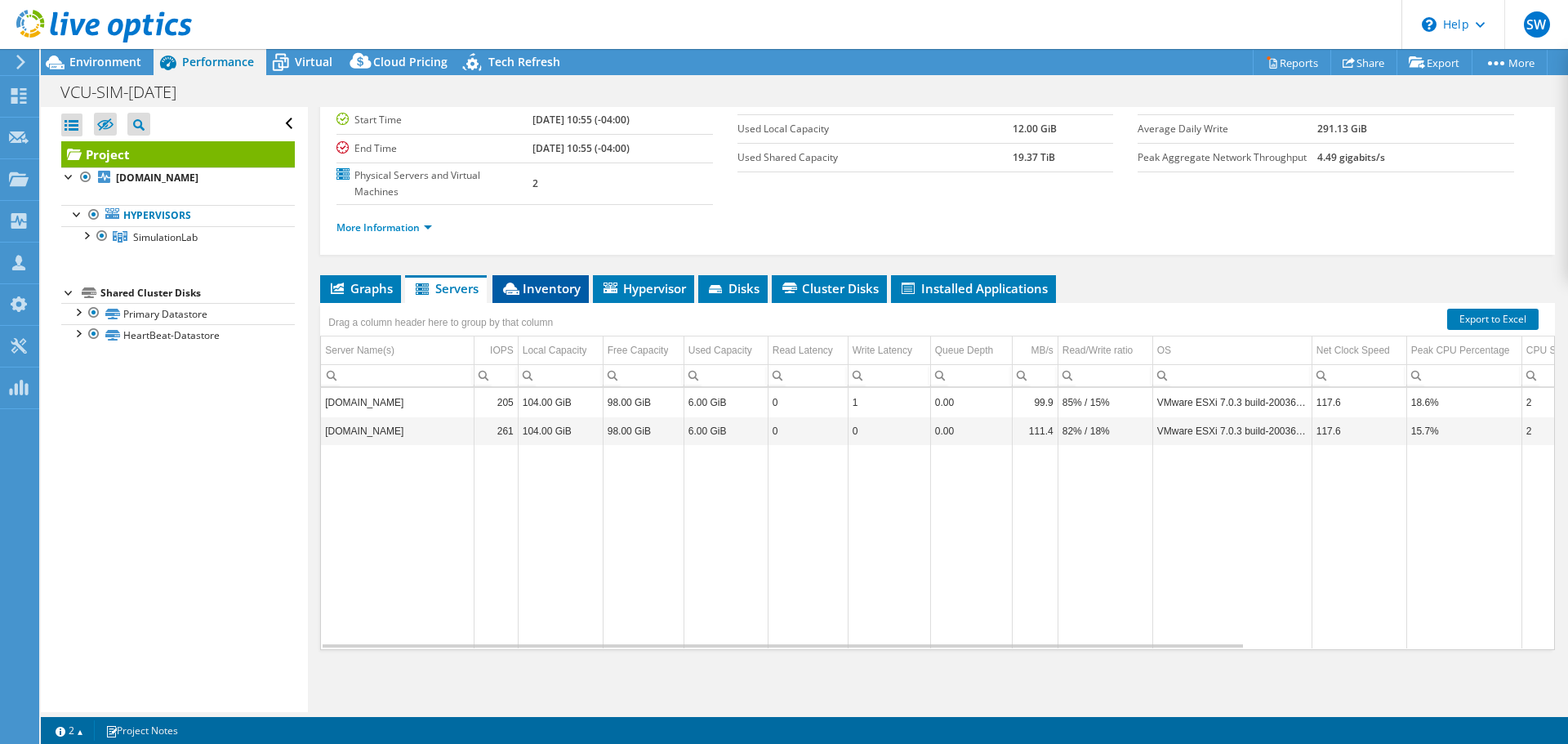
click at [527, 297] on li "Inventory" at bounding box center [541, 289] width 96 height 28
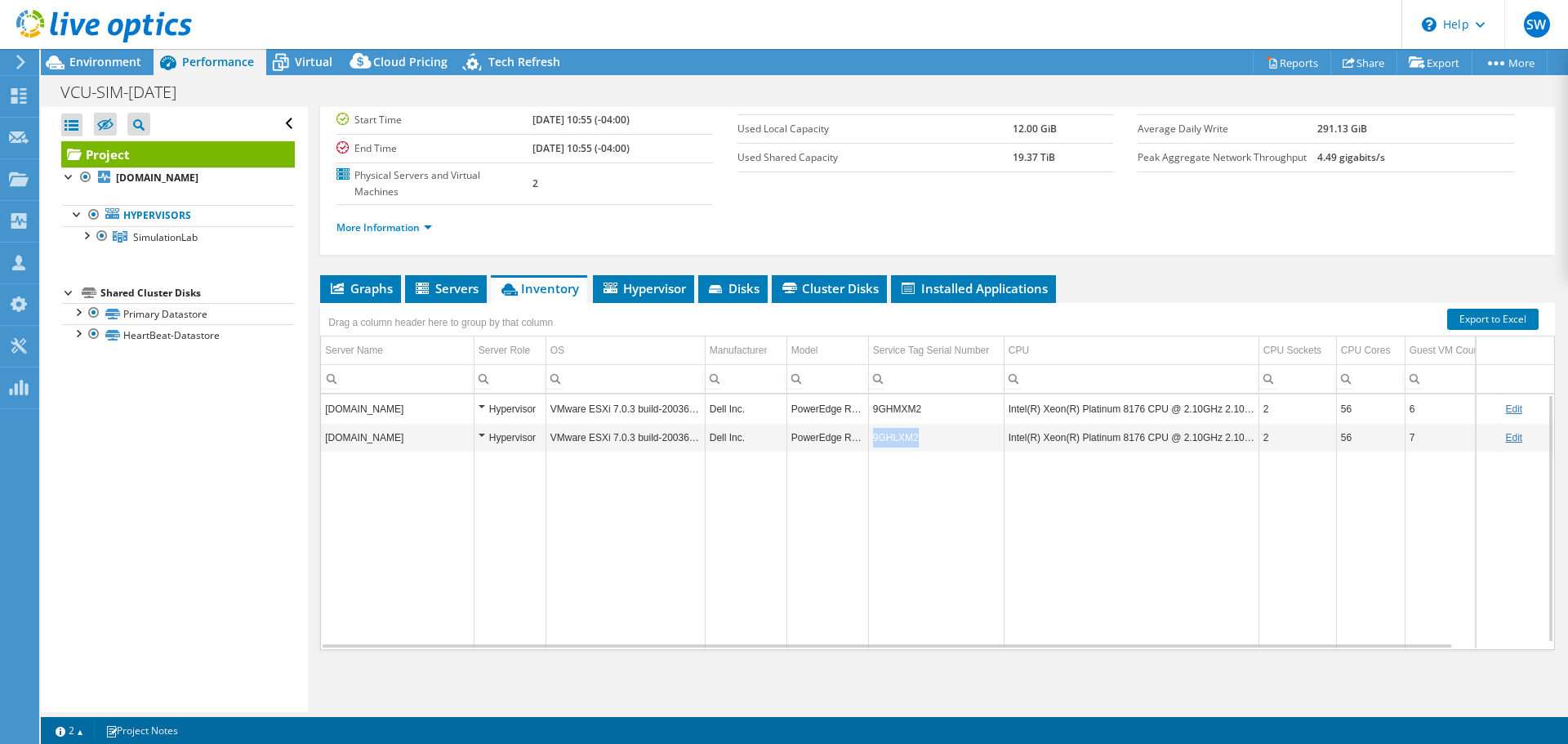
copy td "9GHLXM2"
drag, startPoint x: 922, startPoint y: 442, endPoint x: 885, endPoint y: 440, distance: 37.1
click at [885, 440] on td "9GHLXM2" at bounding box center [936, 437] width 136 height 28
